Goal: Navigation & Orientation: Find specific page/section

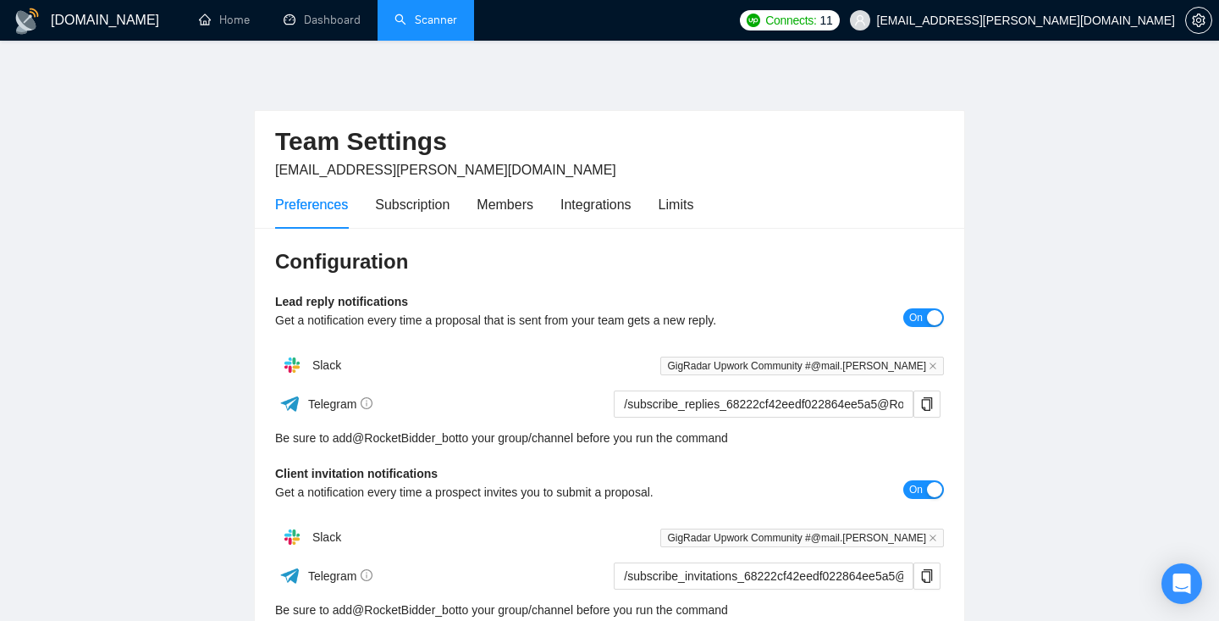
click at [417, 27] on link "Scanner" at bounding box center [426, 20] width 63 height 14
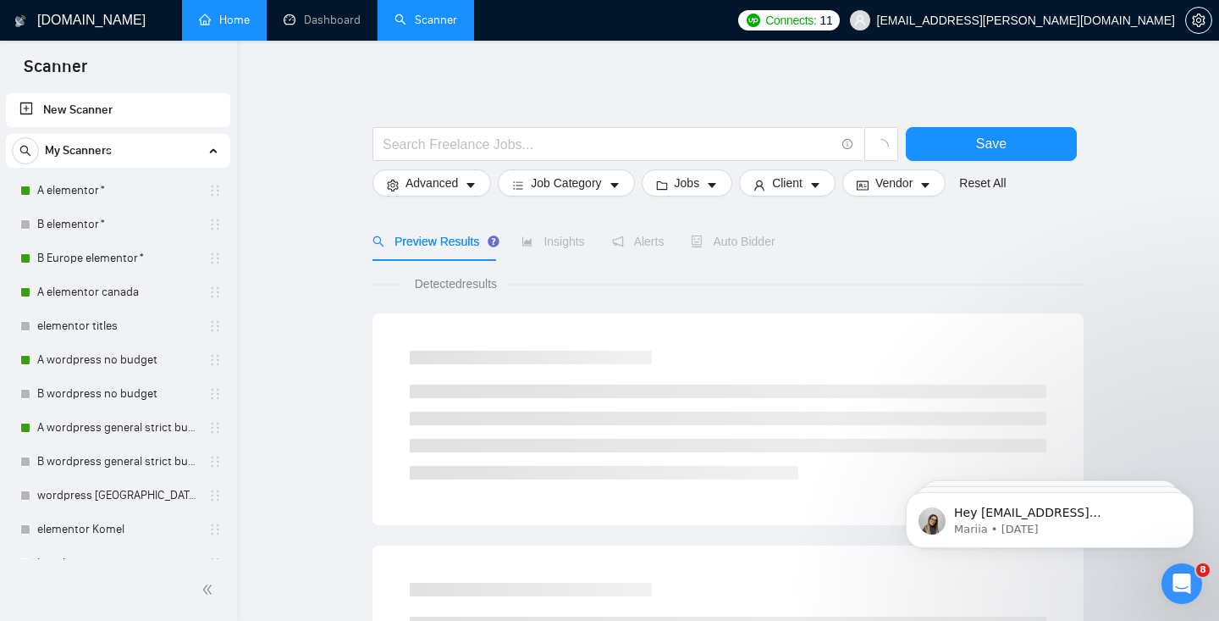
click at [234, 13] on link "Home" at bounding box center [224, 20] width 51 height 14
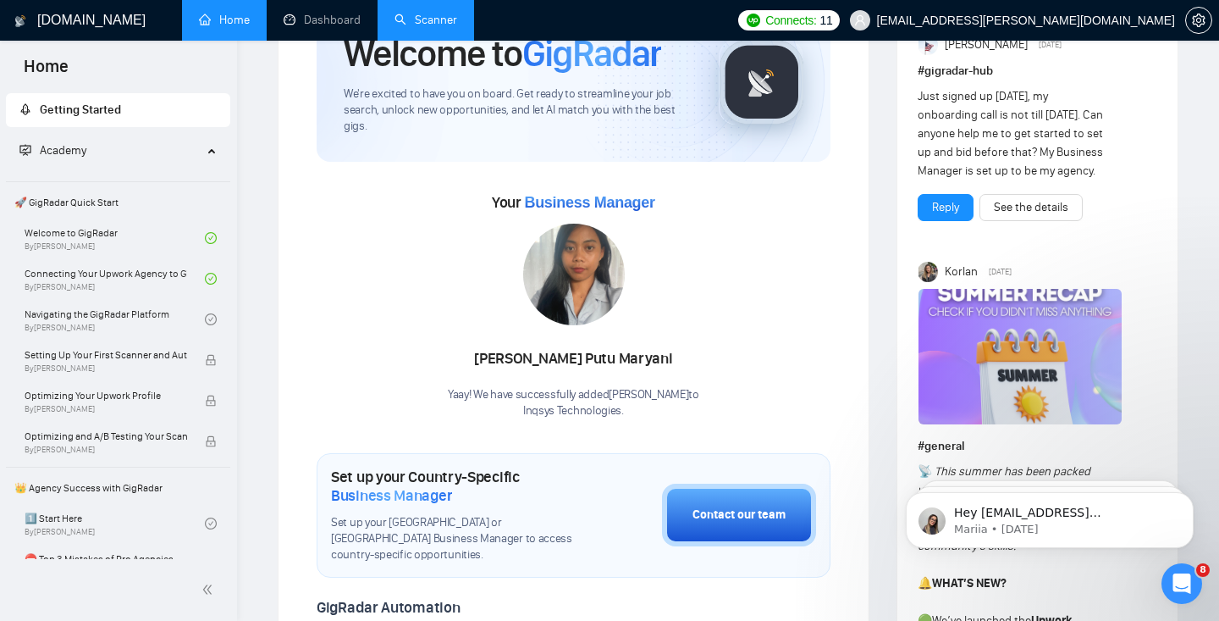
scroll to position [31, 0]
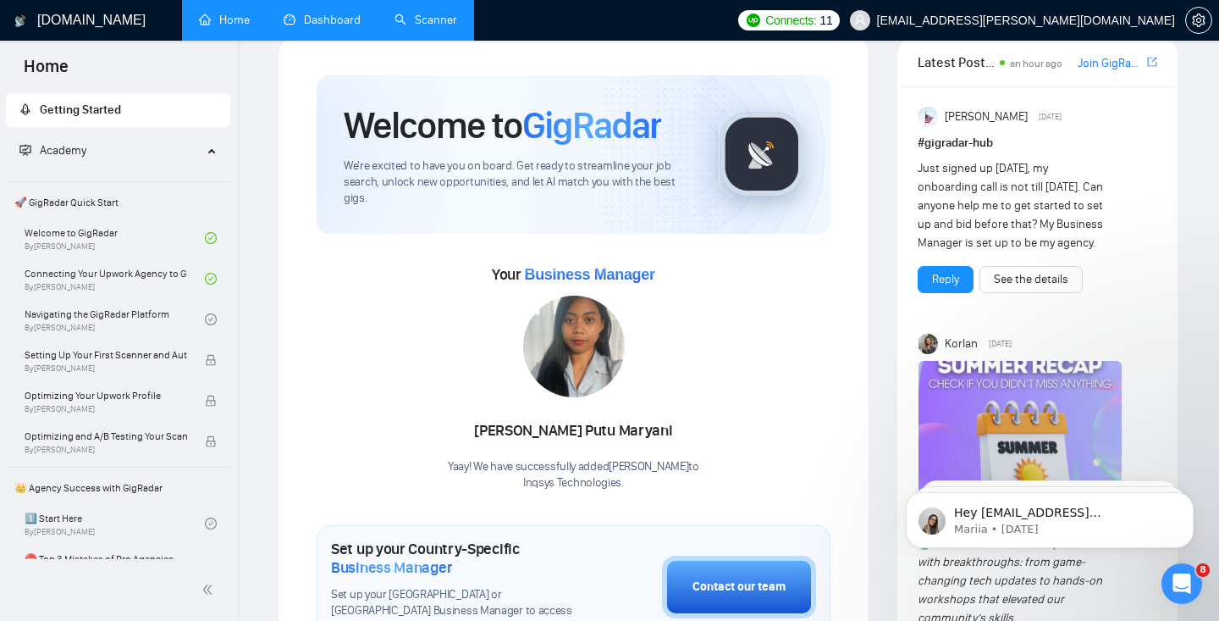
click at [351, 20] on link "Dashboard" at bounding box center [322, 20] width 77 height 14
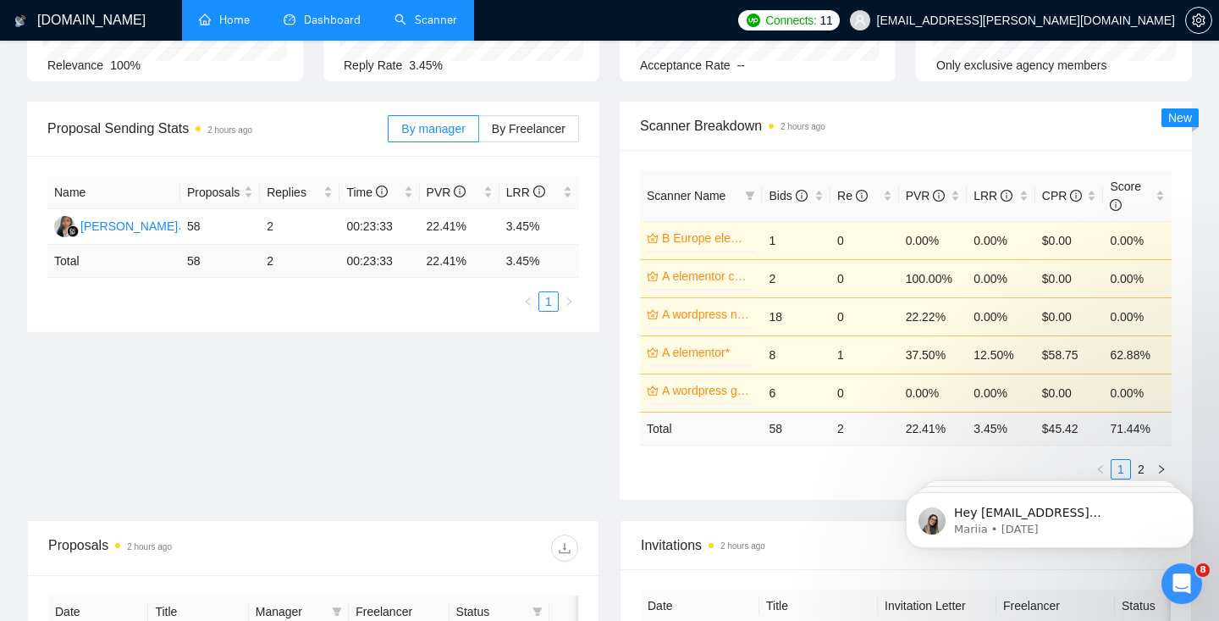
scroll to position [206, 0]
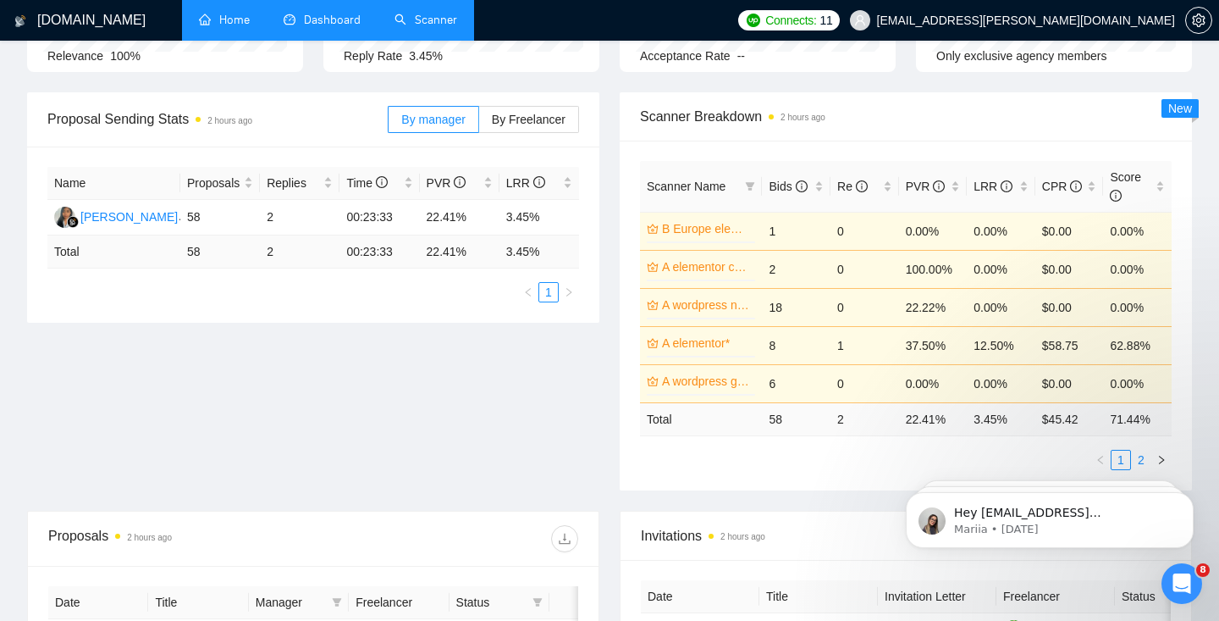
click at [1146, 454] on link "2" at bounding box center [1141, 460] width 19 height 19
click at [1120, 453] on link "1" at bounding box center [1121, 460] width 19 height 19
click html "Hey mail.attinder@gmail.com, Looks like your Upwork agency Inqsys Technologies …"
click at [1140, 454] on link "2" at bounding box center [1141, 460] width 19 height 19
click html "Hey mail.attinder@gmail.com, Looks like your Upwork agency Inqsys Technologies …"
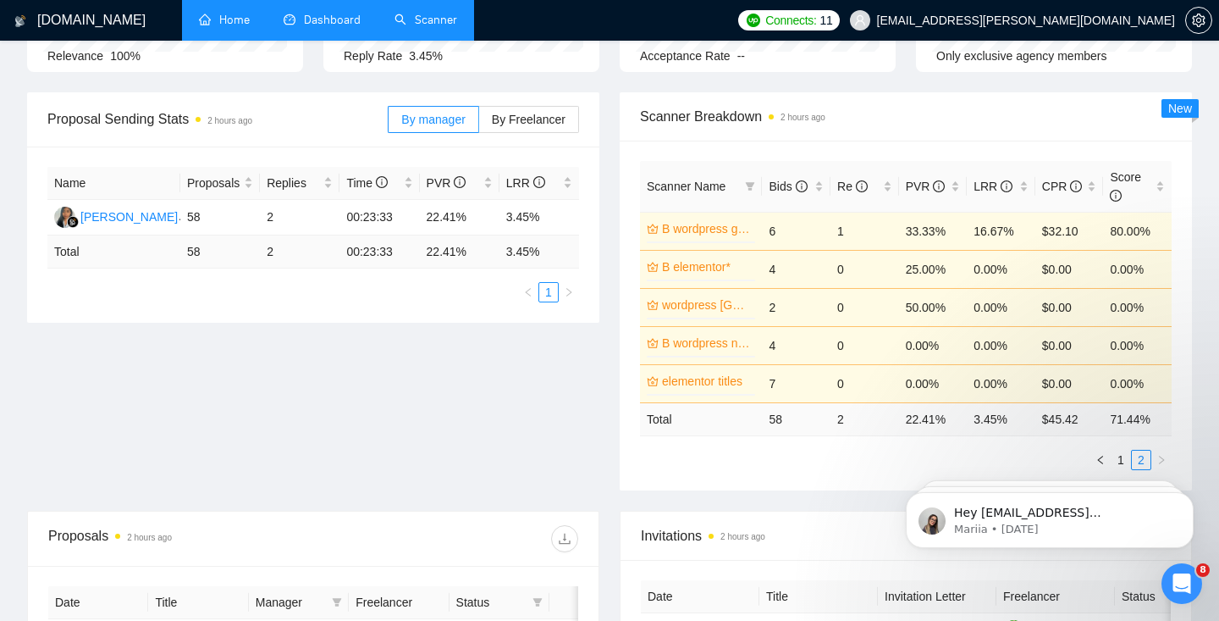
click html "Hey mail.attinder@gmail.com, Looks like your Upwork agency Inqsys Technologies …"
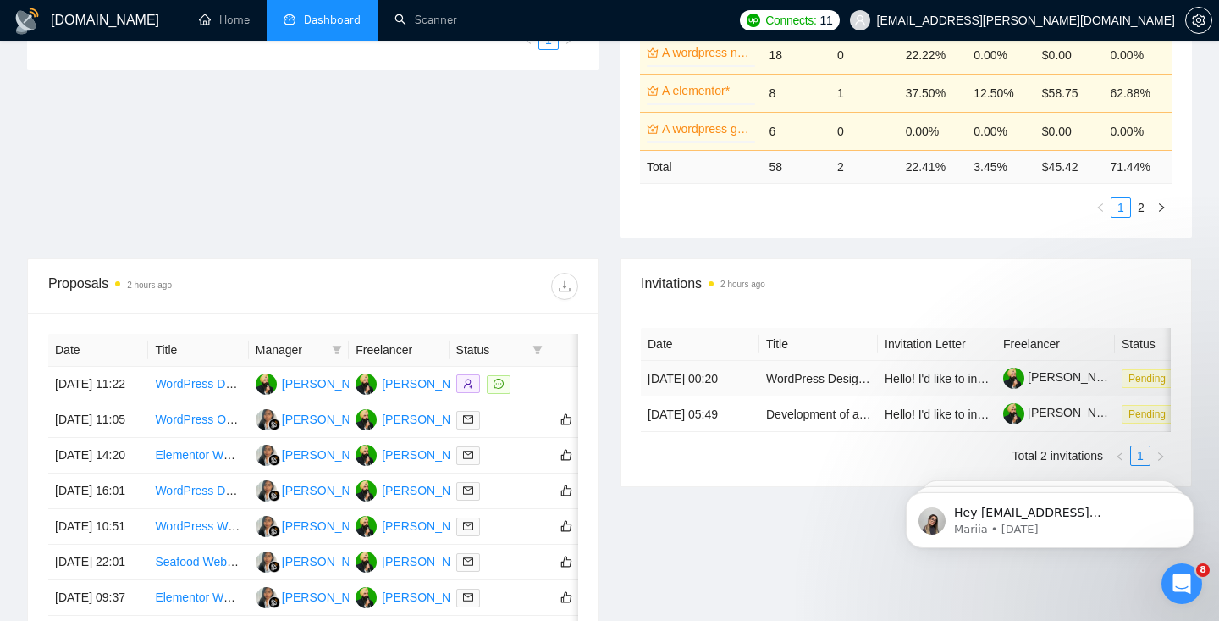
scroll to position [462, 0]
